Goal: Find specific page/section: Find specific page/section

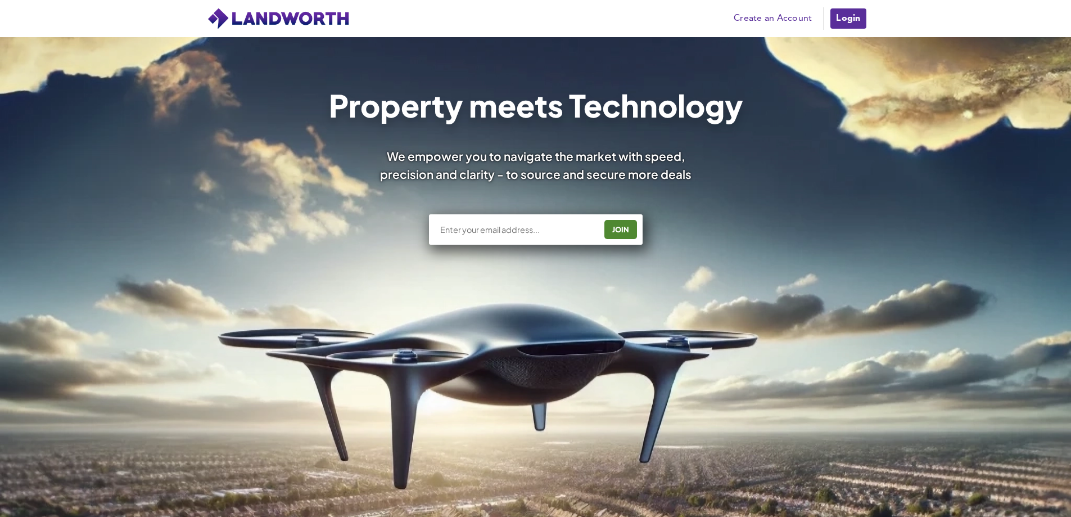
click at [838, 16] on link "Login" at bounding box center [848, 18] width 38 height 22
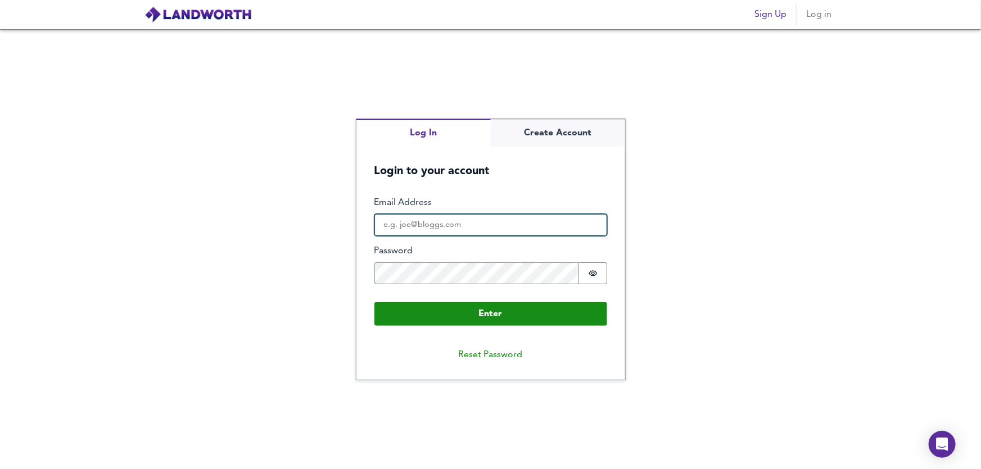
click at [421, 230] on input "Email Address" at bounding box center [490, 225] width 233 height 22
type input "scott.hannah@goldentreefs.co.uk"
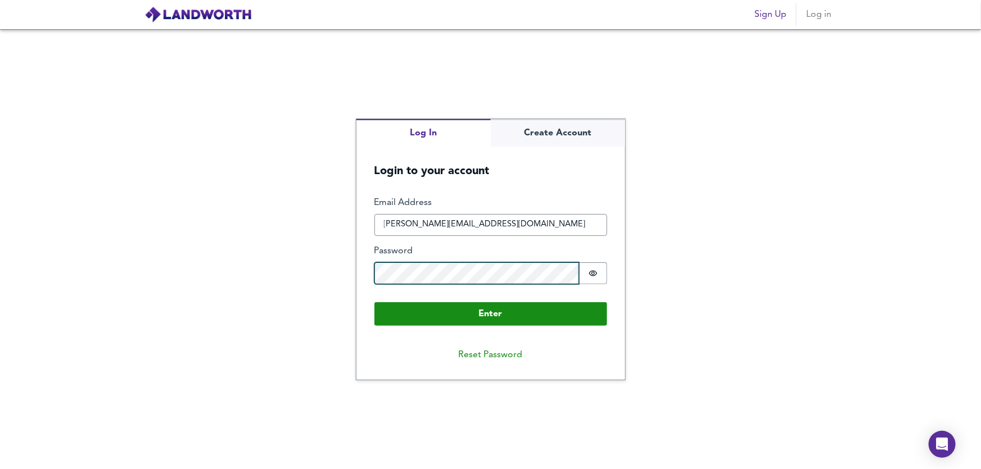
click at [374, 302] on button "Enter" at bounding box center [490, 314] width 233 height 24
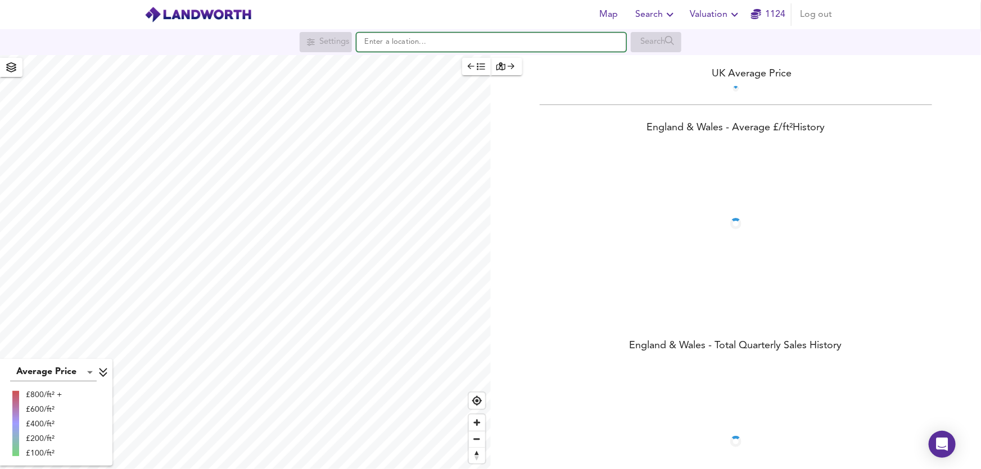
click at [377, 48] on input "text" at bounding box center [491, 42] width 270 height 19
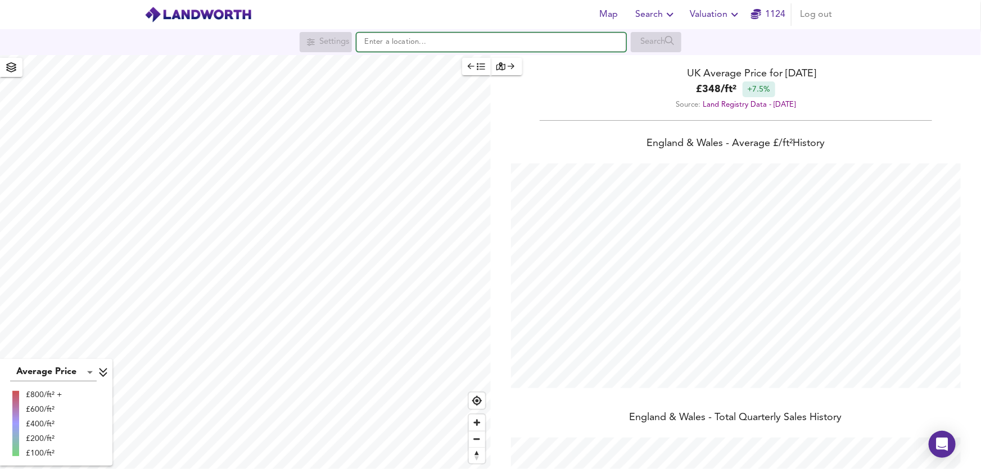
scroll to position [469, 981]
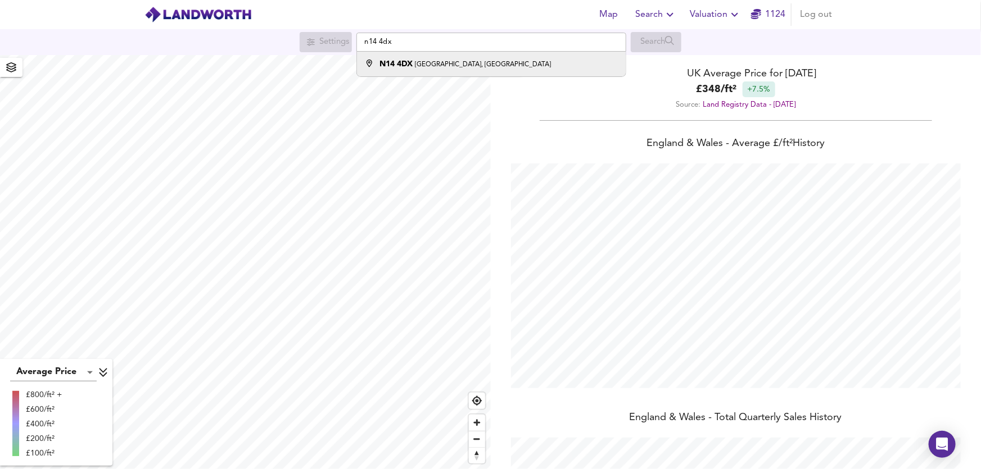
click at [417, 61] on small "Highfield Court, London" at bounding box center [483, 64] width 136 height 7
type input "Highfield Court, London N14 4DX"
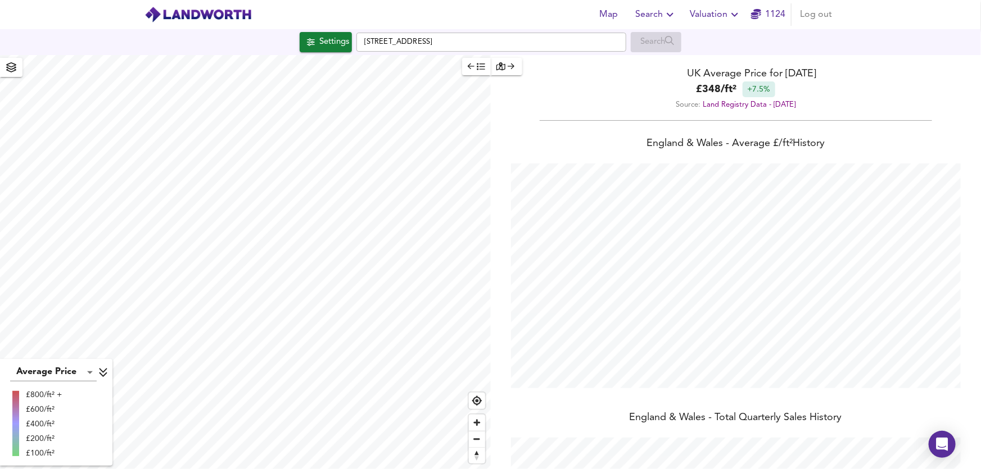
checkbox input "false"
checkbox input "true"
